Goal: Task Accomplishment & Management: Use online tool/utility

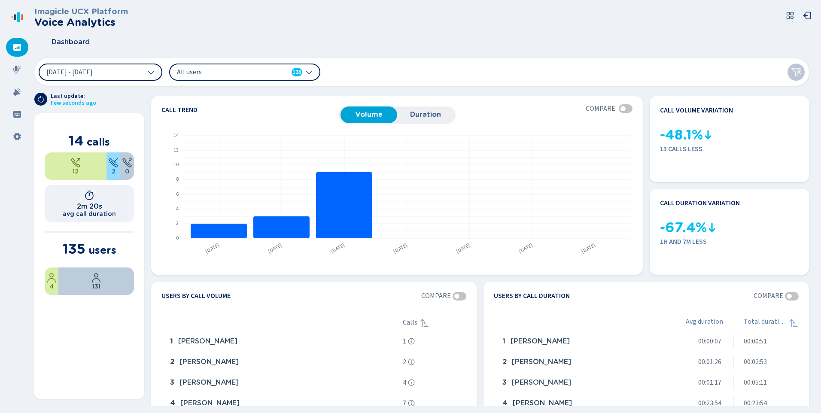
click at [134, 73] on button "[DATE] - [DATE]" at bounding box center [101, 72] width 124 height 17
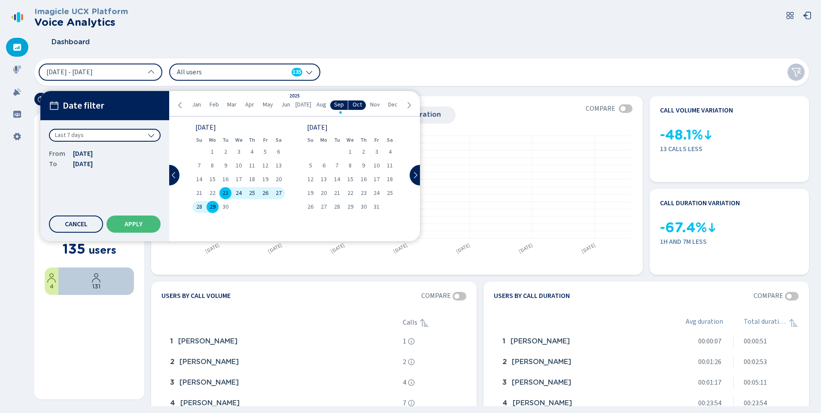
click at [193, 105] on span "Jan" at bounding box center [196, 104] width 9 height 7
click at [235, 151] on div "1" at bounding box center [238, 152] width 13 height 12
click at [335, 104] on span "Sep" at bounding box center [339, 104] width 10 height 7
click at [207, 204] on div "29" at bounding box center [212, 207] width 13 height 12
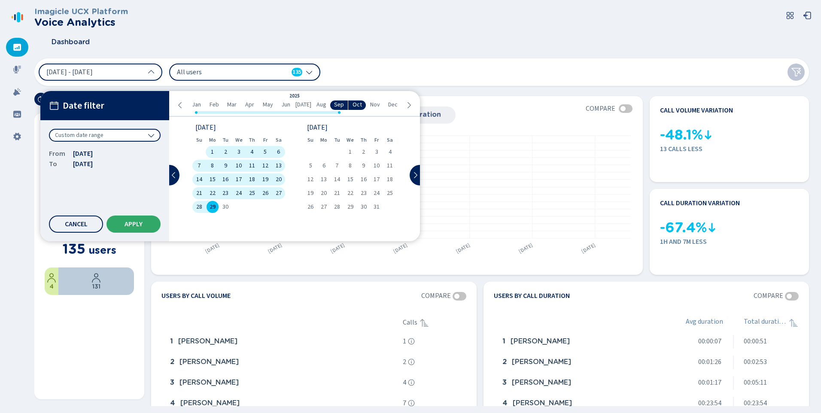
click at [131, 226] on span "Apply" at bounding box center [134, 224] width 18 height 7
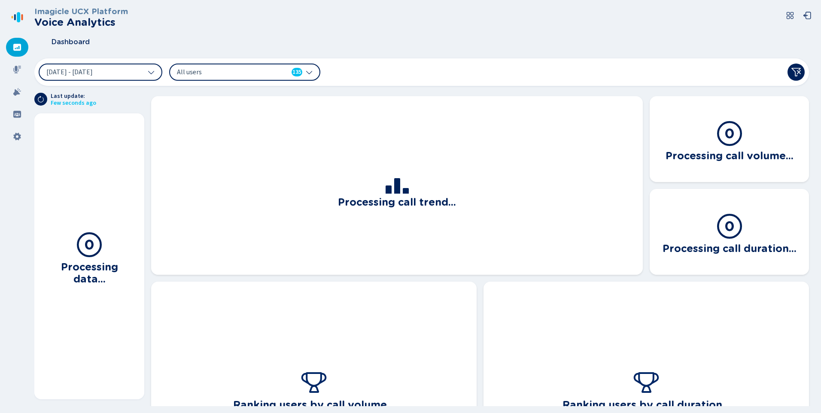
click at [215, 76] on span "All users" at bounding box center [226, 71] width 99 height 9
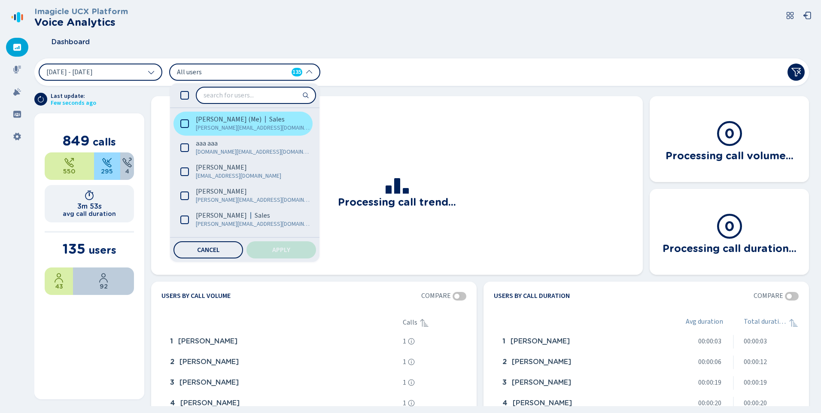
click at [216, 117] on span "[PERSON_NAME] (Me)" at bounding box center [229, 119] width 66 height 9
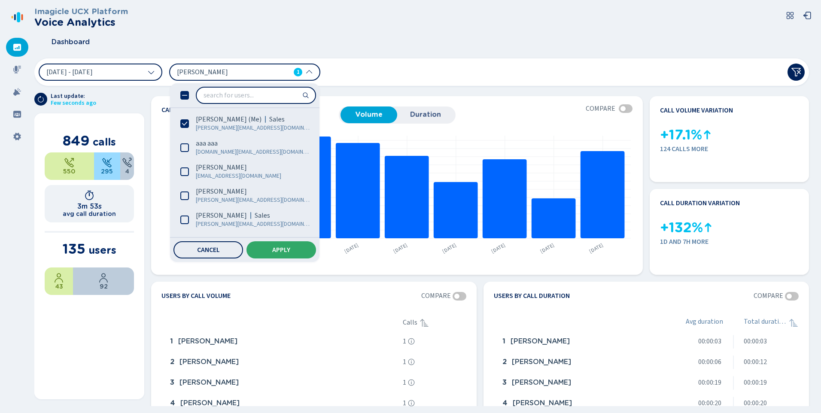
click at [278, 252] on span "Apply" at bounding box center [281, 250] width 18 height 7
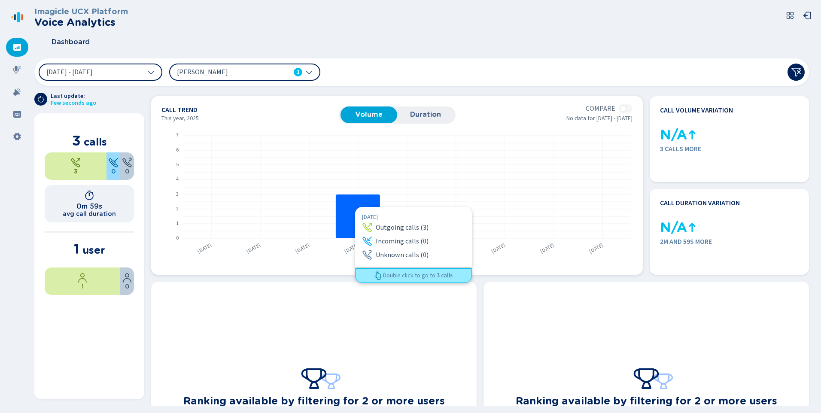
click at [355, 207] on rect at bounding box center [358, 217] width 44 height 44
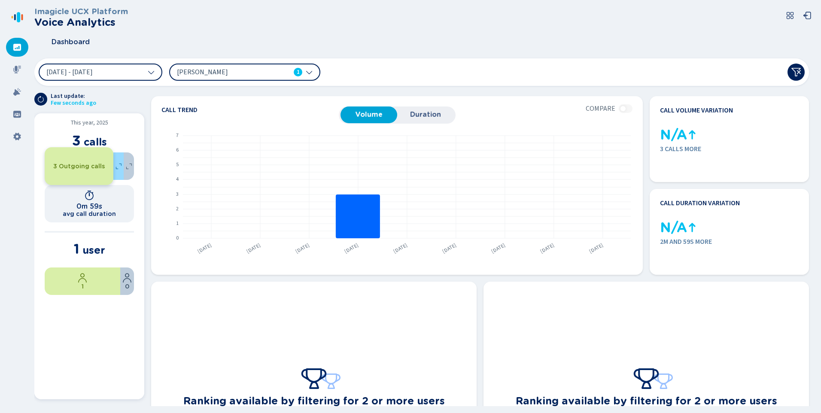
click at [71, 165] on span "3 Outgoing calls" at bounding box center [79, 166] width 52 height 7
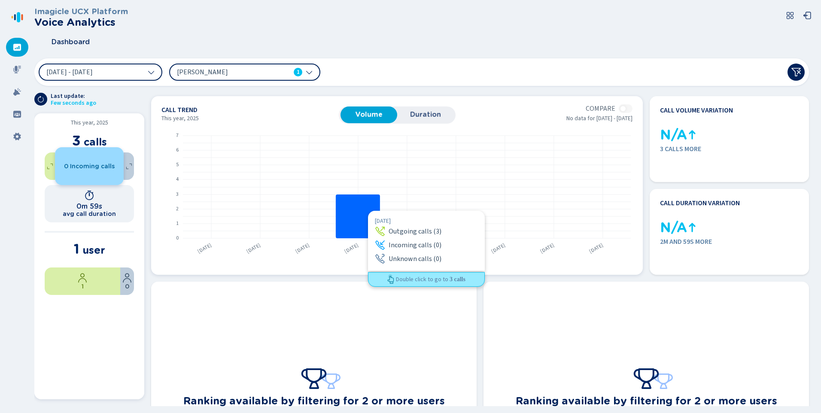
click at [368, 211] on rect at bounding box center [358, 217] width 44 height 44
click at [363, 212] on rect at bounding box center [358, 217] width 44 height 44
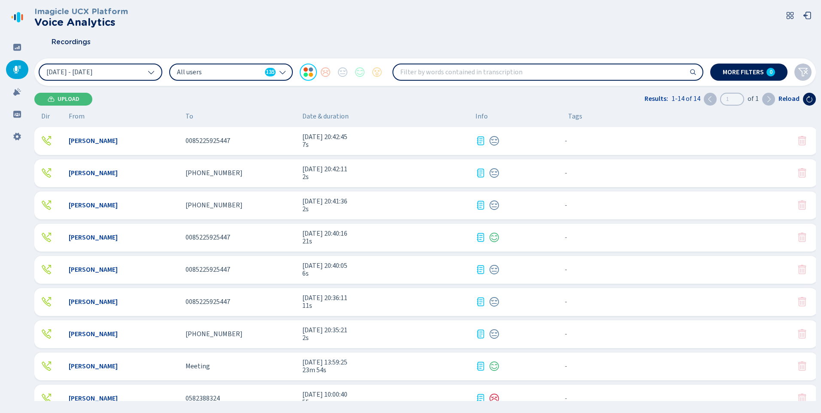
click at [271, 81] on div "[DATE] - [DATE] All users 135 More filters 0" at bounding box center [425, 71] width 782 height 27
click at [253, 78] on div "All users 135" at bounding box center [231, 72] width 124 height 17
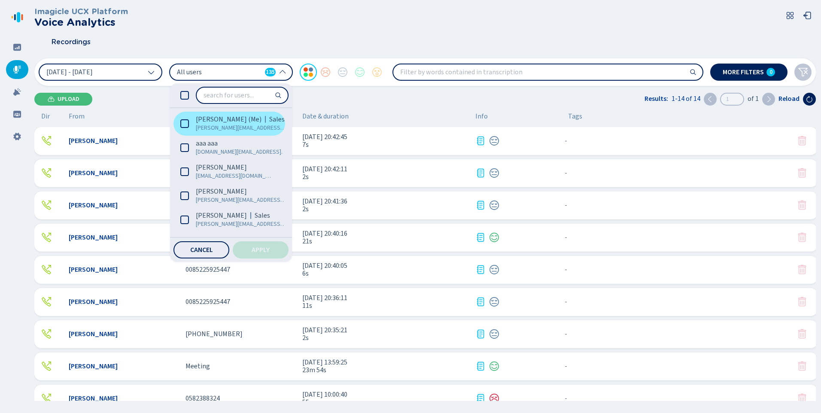
click at [188, 124] on icon at bounding box center [184, 123] width 9 height 9
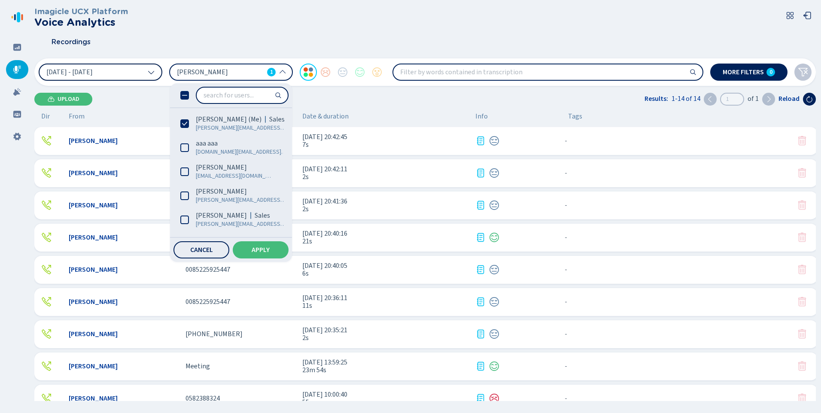
click at [122, 73] on button "[DATE] - [DATE]" at bounding box center [101, 72] width 124 height 17
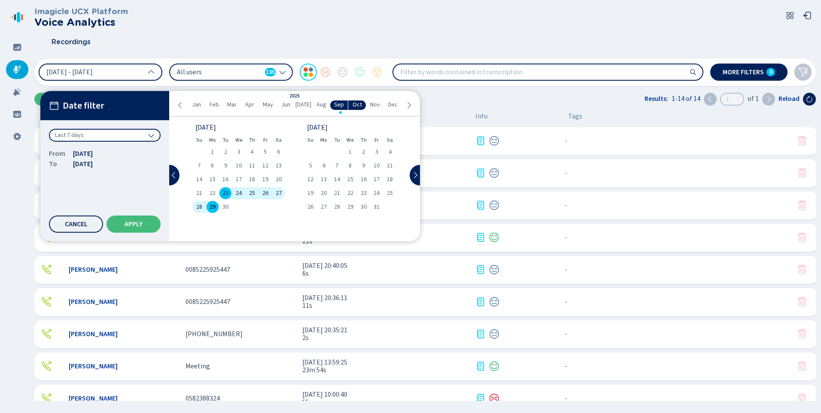
click at [196, 109] on li "Jan" at bounding box center [196, 105] width 18 height 9
click at [236, 150] on div "1" at bounding box center [238, 152] width 13 height 12
click at [339, 108] on span "Sep" at bounding box center [339, 104] width 10 height 7
click at [214, 204] on span "29" at bounding box center [213, 207] width 6 height 6
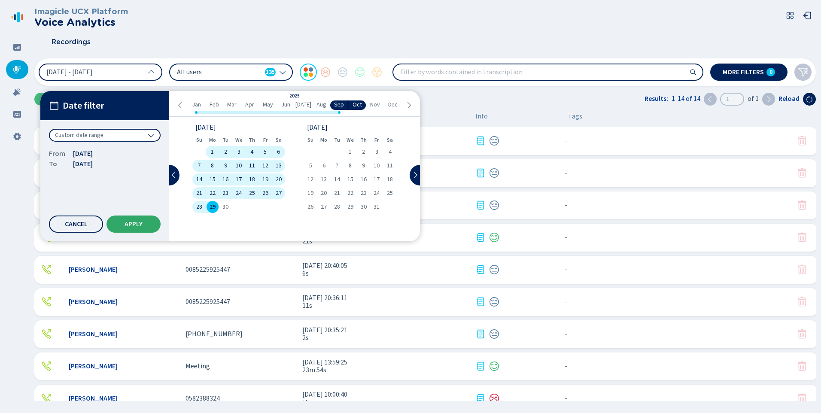
click at [130, 226] on span "Apply" at bounding box center [134, 224] width 18 height 7
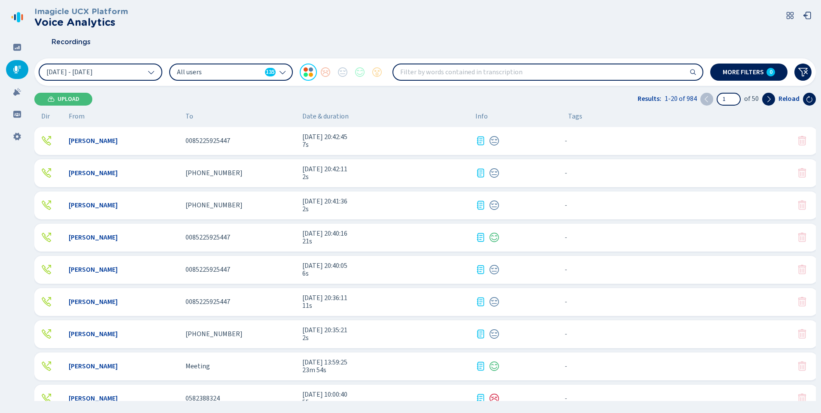
click at [256, 79] on div "All users 135" at bounding box center [231, 72] width 124 height 17
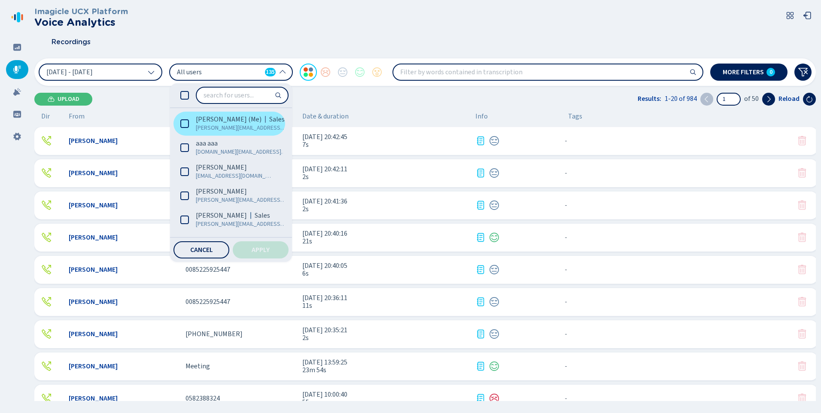
click at [189, 121] on icon at bounding box center [184, 123] width 9 height 9
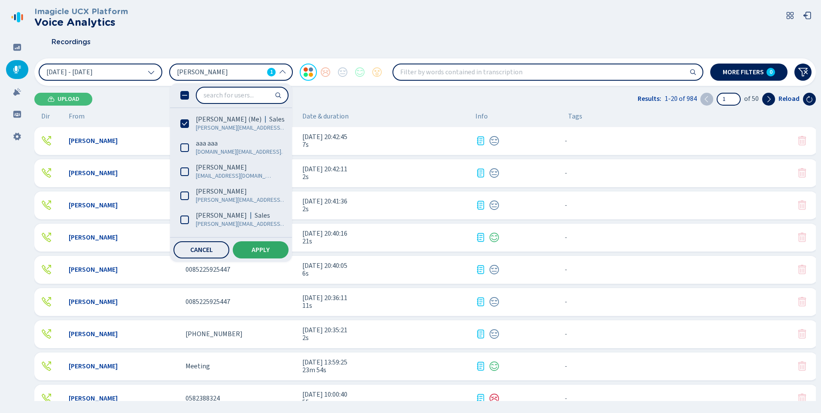
click at [258, 251] on span "Apply" at bounding box center [261, 250] width 18 height 7
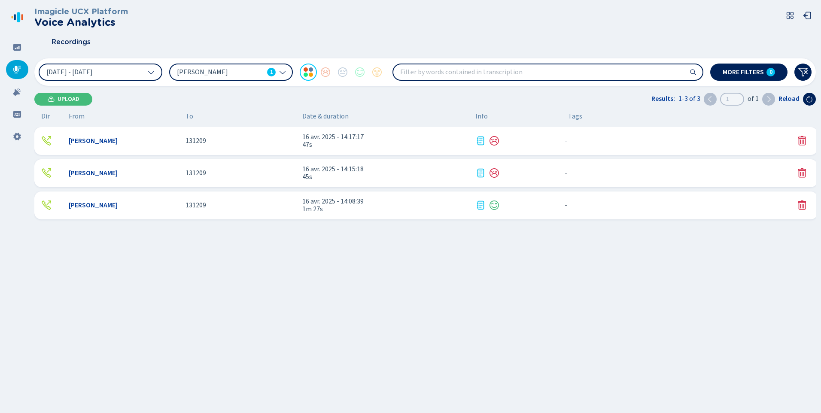
click at [165, 143] on div "[PERSON_NAME]" at bounding box center [124, 141] width 110 height 8
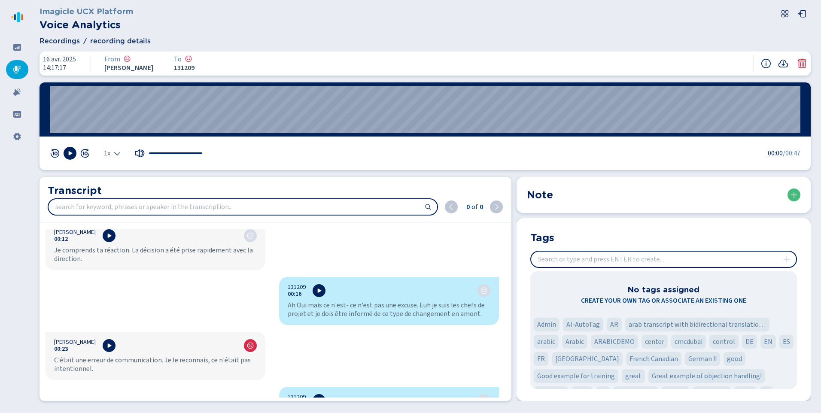
scroll to position [86, 0]
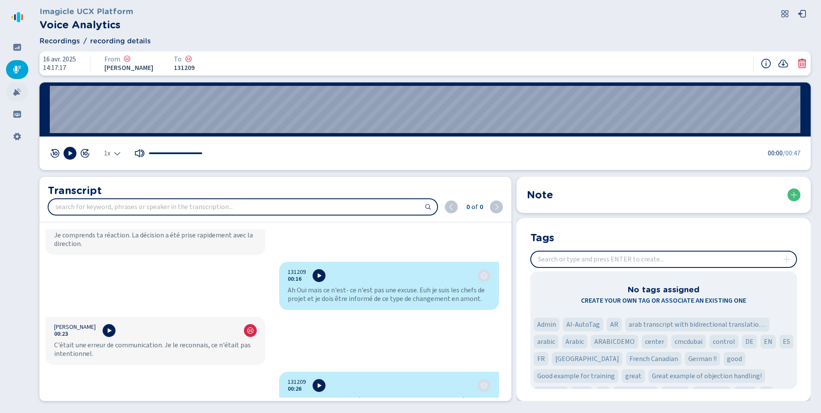
click at [20, 98] on div at bounding box center [17, 91] width 22 height 19
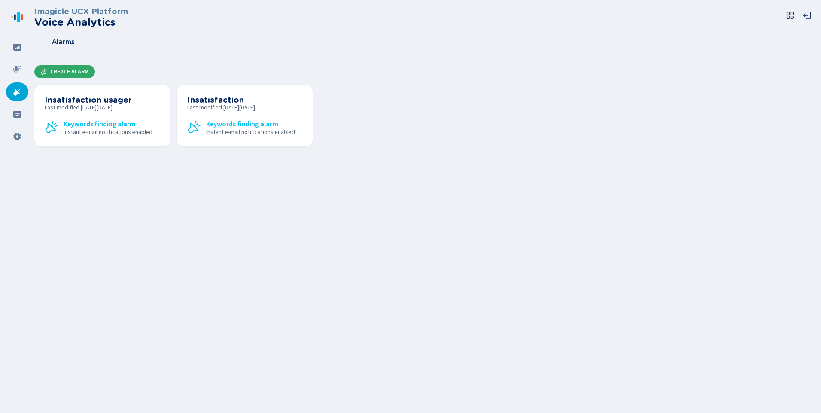
click at [85, 67] on button "Create Alarm" at bounding box center [64, 71] width 61 height 13
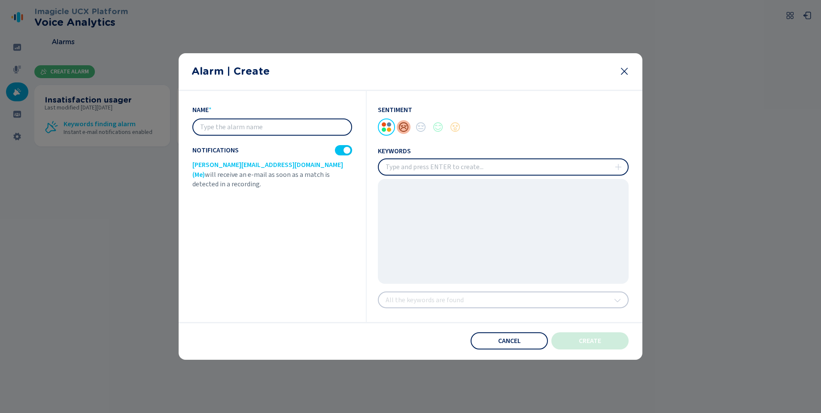
click at [403, 122] on div at bounding box center [403, 127] width 17 height 17
click at [272, 122] on input "text" at bounding box center [272, 126] width 158 height 15
type input "Demo GPIS GIE"
click at [415, 165] on input "insert" at bounding box center [503, 166] width 249 height 15
type input "agression"
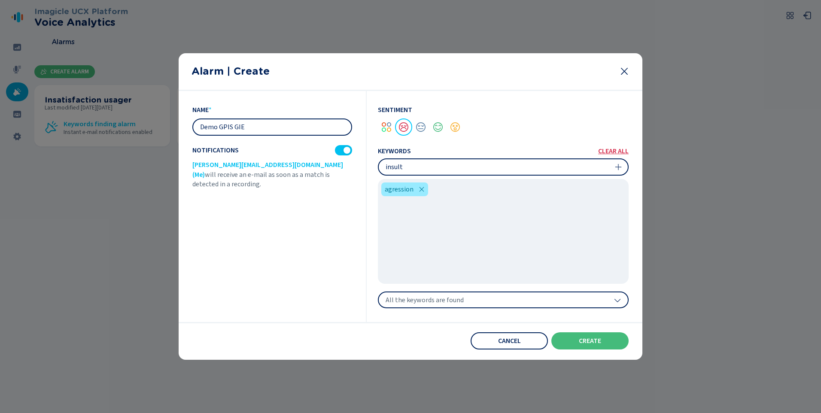
type input "insulte"
click at [476, 302] on div "All the keywords are found" at bounding box center [503, 300] width 251 height 17
click at [364, 339] on div "Cancel create" at bounding box center [410, 341] width 436 height 17
click at [611, 341] on button "create" at bounding box center [590, 341] width 77 height 17
